Goal: Transaction & Acquisition: Purchase product/service

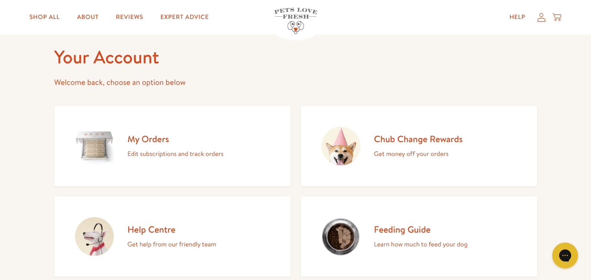
scroll to position [38, 0]
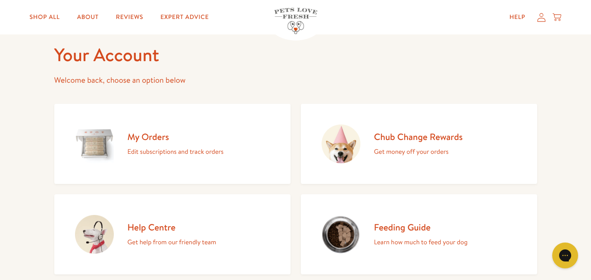
click at [443, 132] on h2 "Chub Change Rewards" at bounding box center [418, 137] width 89 height 12
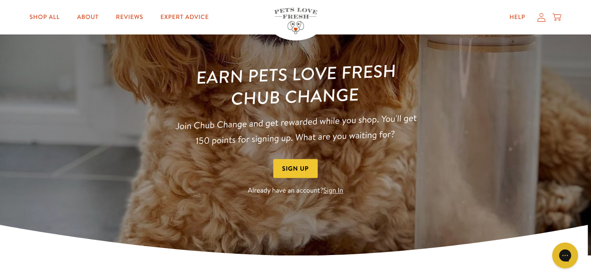
scroll to position [56, 0]
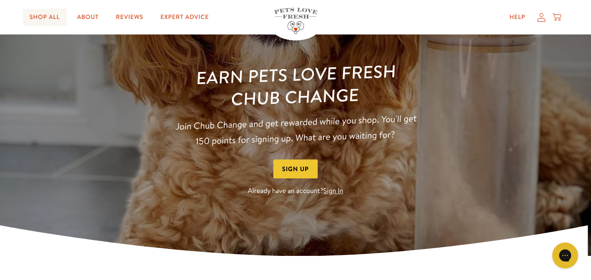
click at [31, 16] on link "Shop All" at bounding box center [45, 17] width 44 height 17
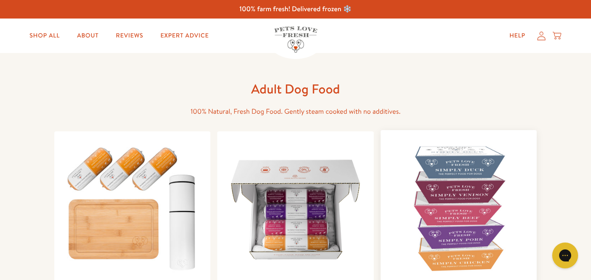
click at [427, 192] on img at bounding box center [459, 208] width 143 height 143
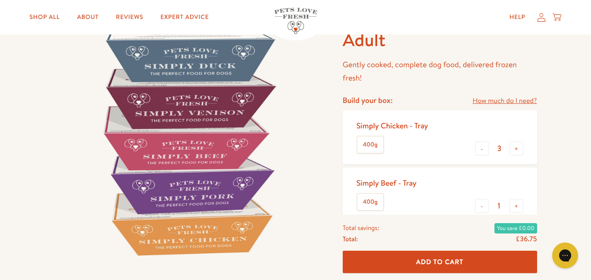
scroll to position [67, 0]
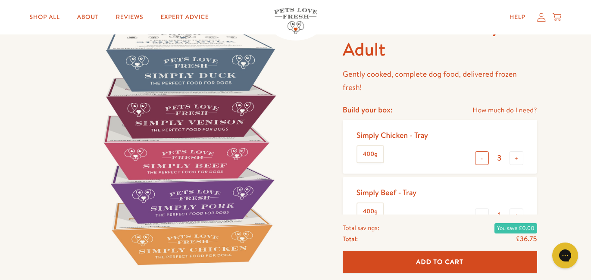
click at [478, 159] on button "-" at bounding box center [482, 158] width 14 height 14
type input "1"
click at [475, 159] on div "- 1 +" at bounding box center [499, 159] width 48 height 16
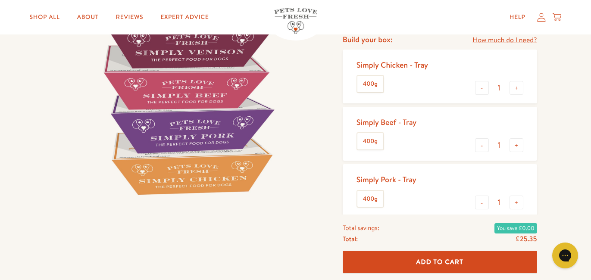
scroll to position [146, 0]
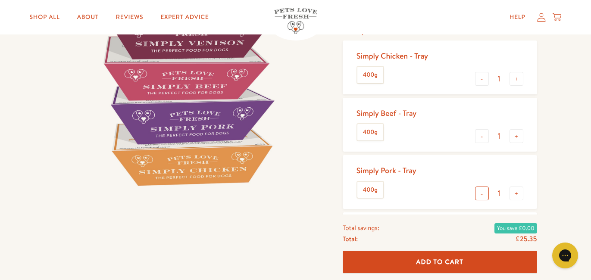
click at [481, 193] on button "-" at bounding box center [482, 194] width 14 height 14
type input "0"
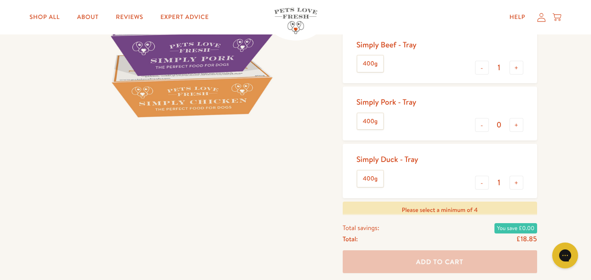
scroll to position [225, 0]
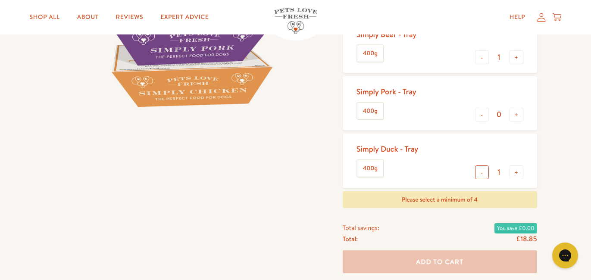
click at [485, 176] on button "-" at bounding box center [482, 173] width 14 height 14
type input "0"
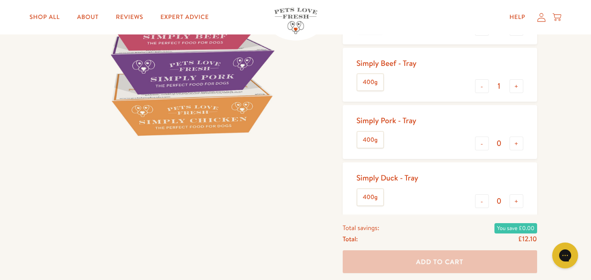
scroll to position [133, 0]
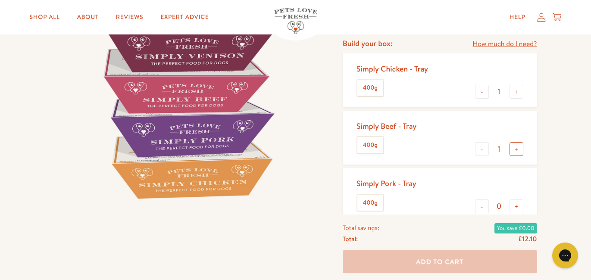
click at [514, 149] on button "+" at bounding box center [517, 149] width 14 height 14
click at [514, 150] on button "+" at bounding box center [517, 149] width 14 height 14
type input "3"
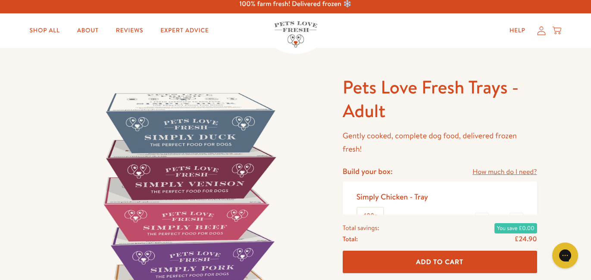
scroll to position [0, 0]
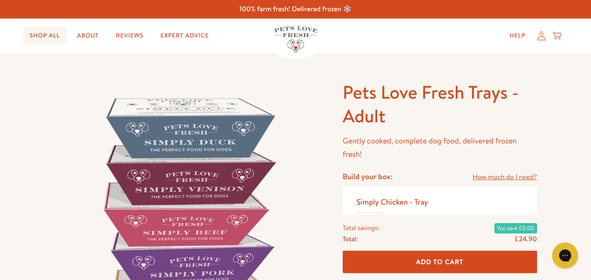
click at [33, 34] on link "Shop All" at bounding box center [45, 35] width 44 height 17
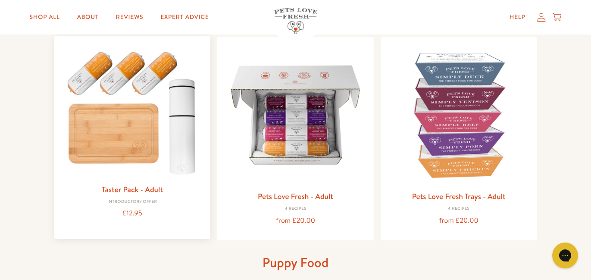
scroll to position [98, 0]
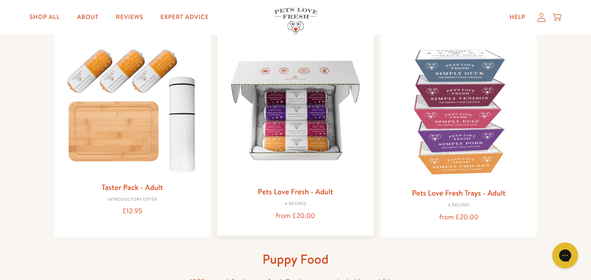
click at [292, 139] on img at bounding box center [295, 110] width 143 height 143
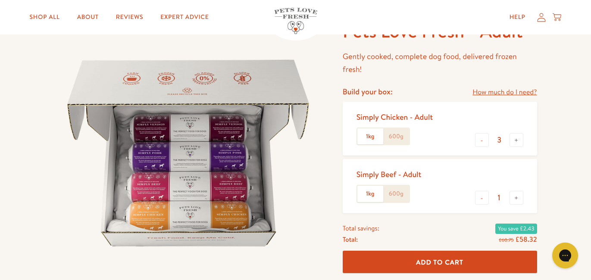
scroll to position [70, 0]
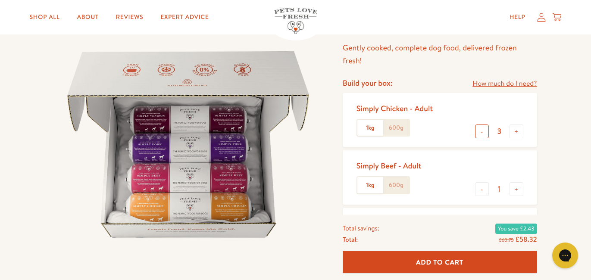
click at [487, 135] on button "-" at bounding box center [482, 132] width 14 height 14
click at [486, 135] on button "-" at bounding box center [482, 132] width 14 height 14
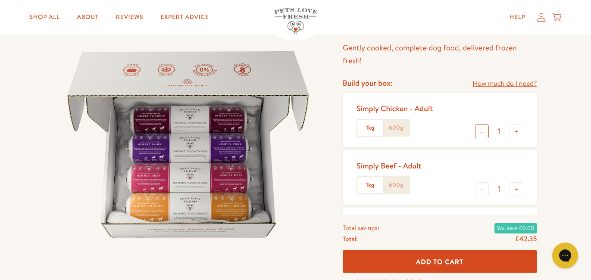
click at [483, 138] on button "-" at bounding box center [482, 132] width 14 height 14
type input "0"
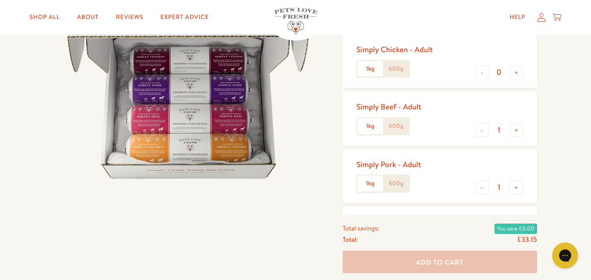
scroll to position [128, 0]
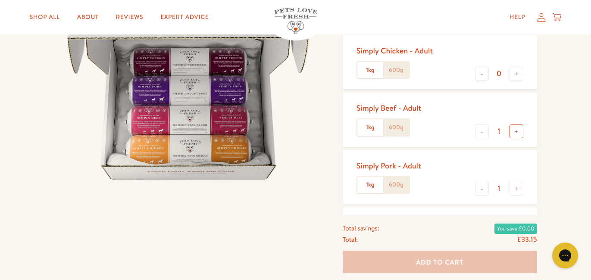
click at [514, 135] on button "+" at bounding box center [517, 132] width 14 height 14
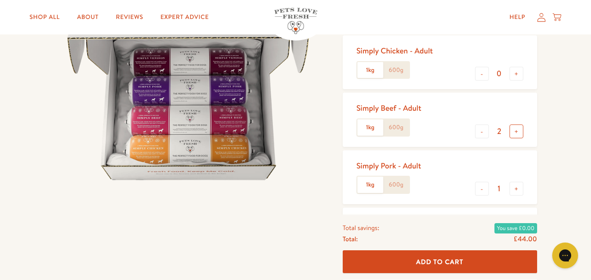
click at [514, 135] on button "+" at bounding box center [517, 132] width 14 height 14
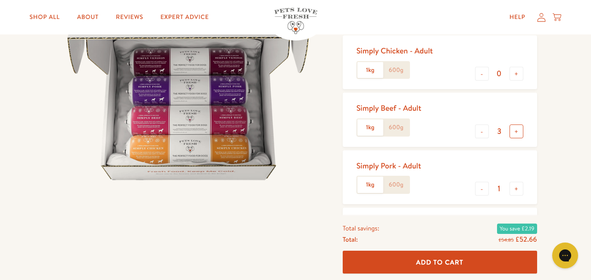
click at [513, 136] on button "+" at bounding box center [517, 132] width 14 height 14
type input "4"
click at [487, 192] on button "-" at bounding box center [482, 189] width 14 height 14
type input "0"
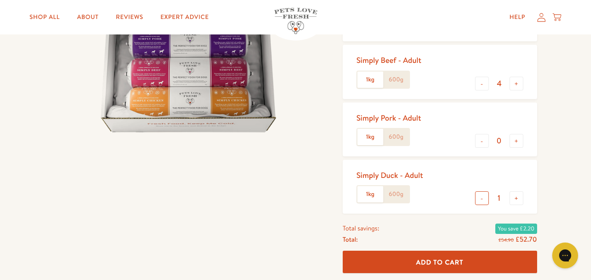
scroll to position [176, 0]
click at [487, 198] on button "-" at bounding box center [482, 198] width 14 height 14
type input "0"
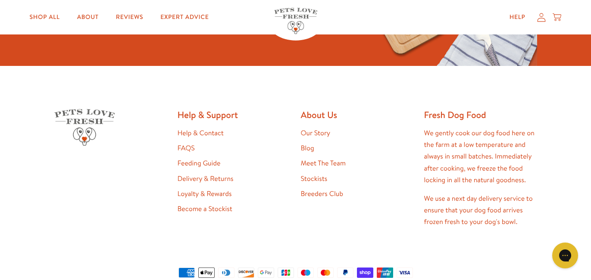
scroll to position [2599, 0]
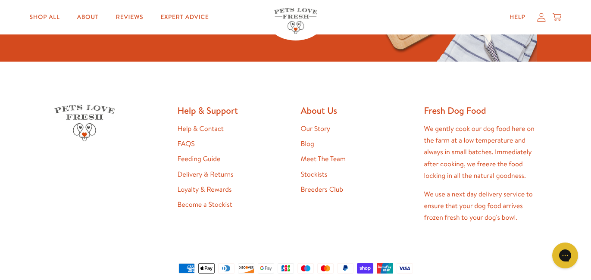
click at [216, 170] on link "Delivery & Returns" at bounding box center [206, 174] width 56 height 9
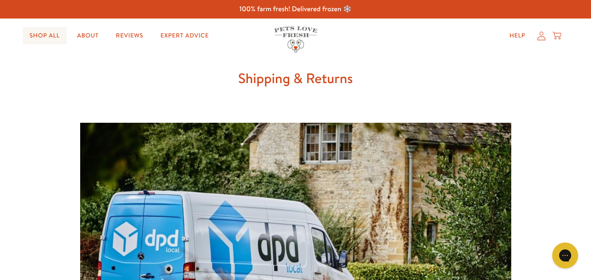
click at [57, 35] on link "Shop All" at bounding box center [45, 35] width 44 height 17
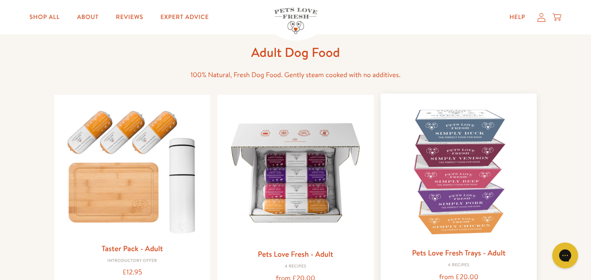
scroll to position [64, 0]
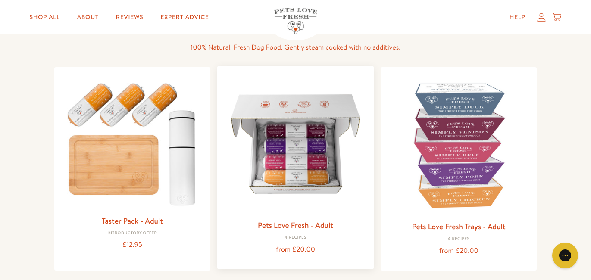
click at [307, 156] on img at bounding box center [295, 144] width 143 height 143
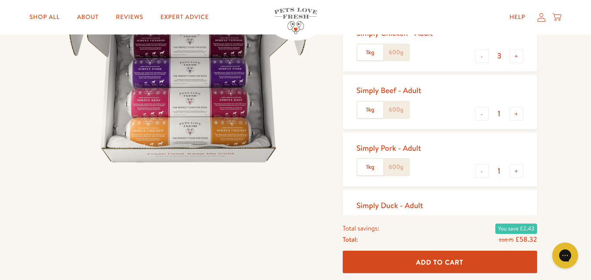
scroll to position [146, 0]
click at [486, 167] on button "-" at bounding box center [482, 171] width 14 height 14
type input "0"
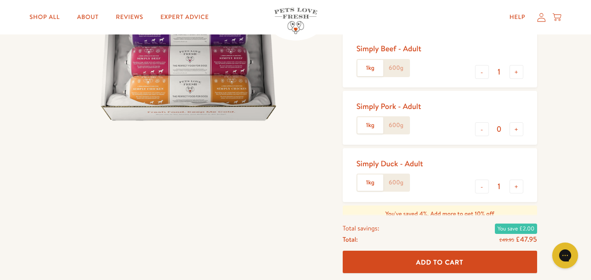
scroll to position [201, 0]
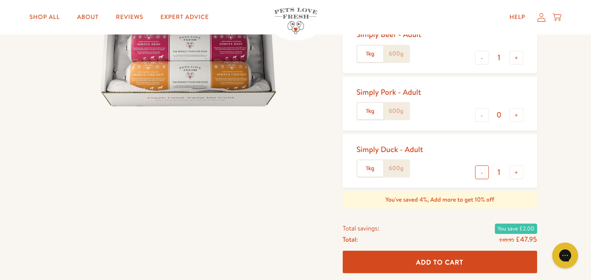
click at [487, 173] on button "-" at bounding box center [482, 173] width 14 height 14
type input "0"
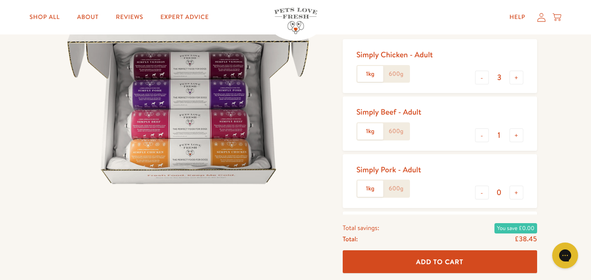
scroll to position [124, 0]
click at [514, 78] on button "+" at bounding box center [517, 78] width 14 height 14
type input "4"
click at [509, 132] on input "1" at bounding box center [499, 135] width 21 height 9
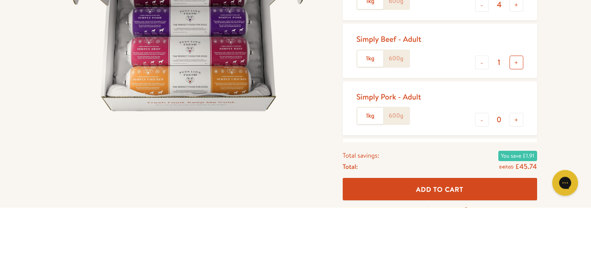
click at [517, 131] on button "+" at bounding box center [517, 136] width 14 height 14
type input "2"
